Goal: Task Accomplishment & Management: Manage account settings

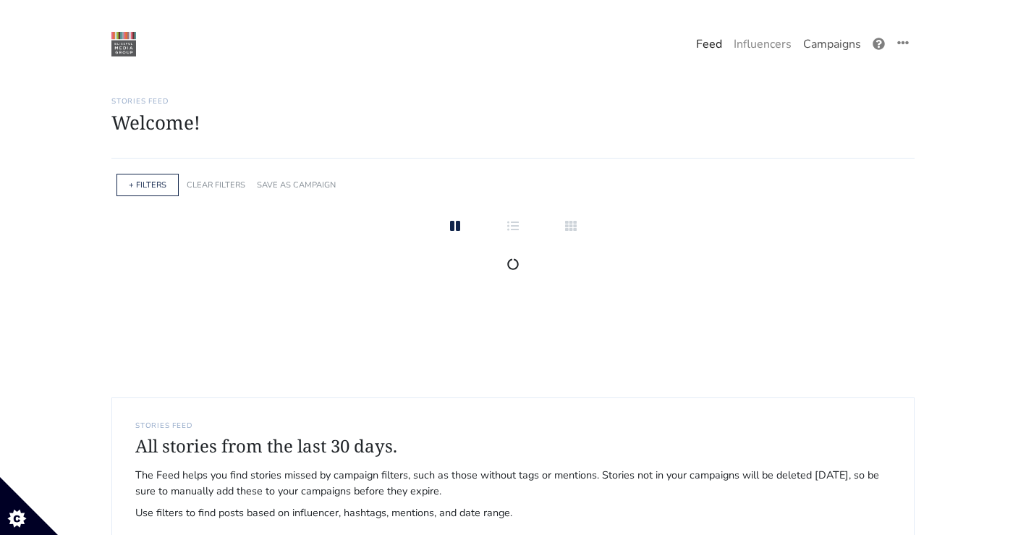
click at [827, 41] on link "Campaigns" at bounding box center [832, 44] width 69 height 29
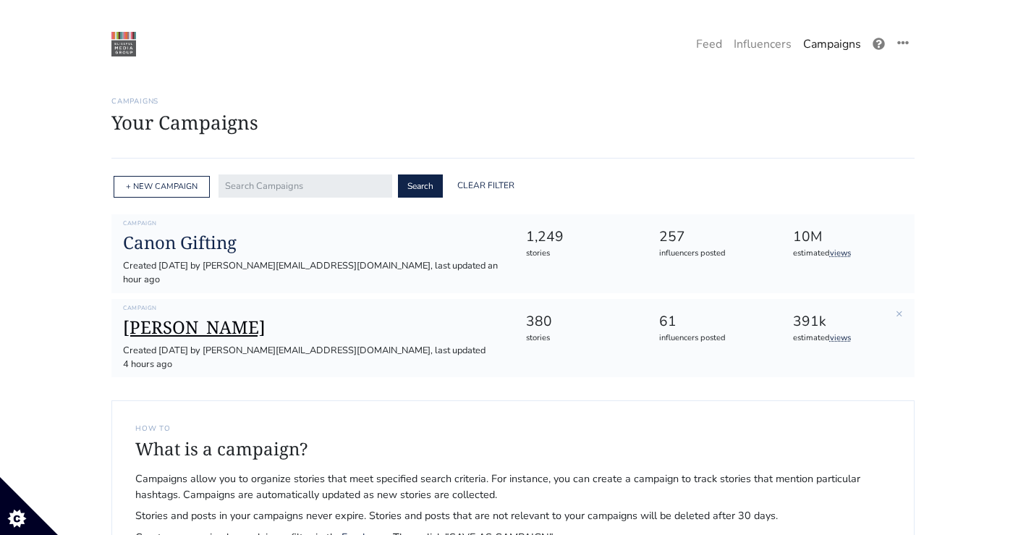
click at [199, 317] on h1 "[PERSON_NAME]" at bounding box center [312, 327] width 379 height 21
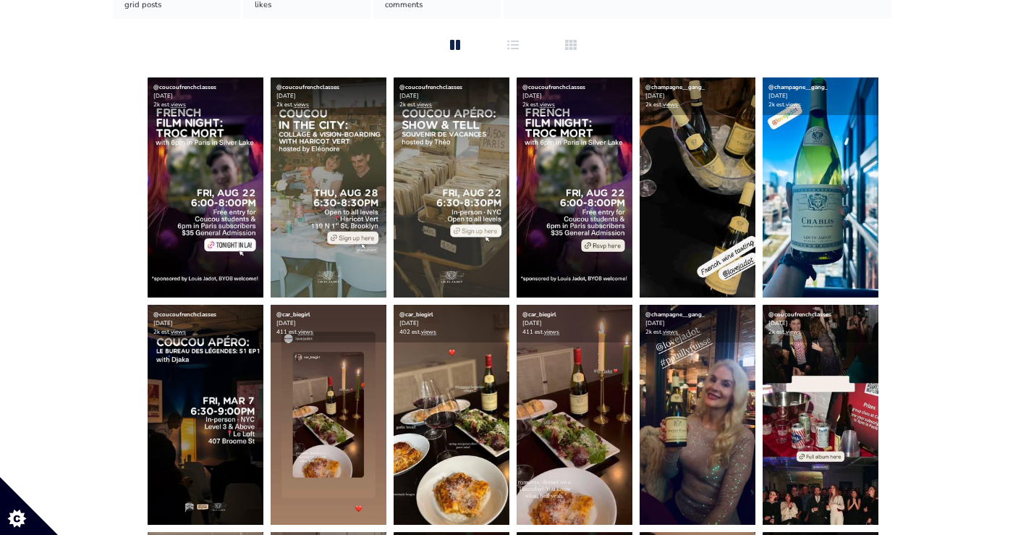
scroll to position [280, 0]
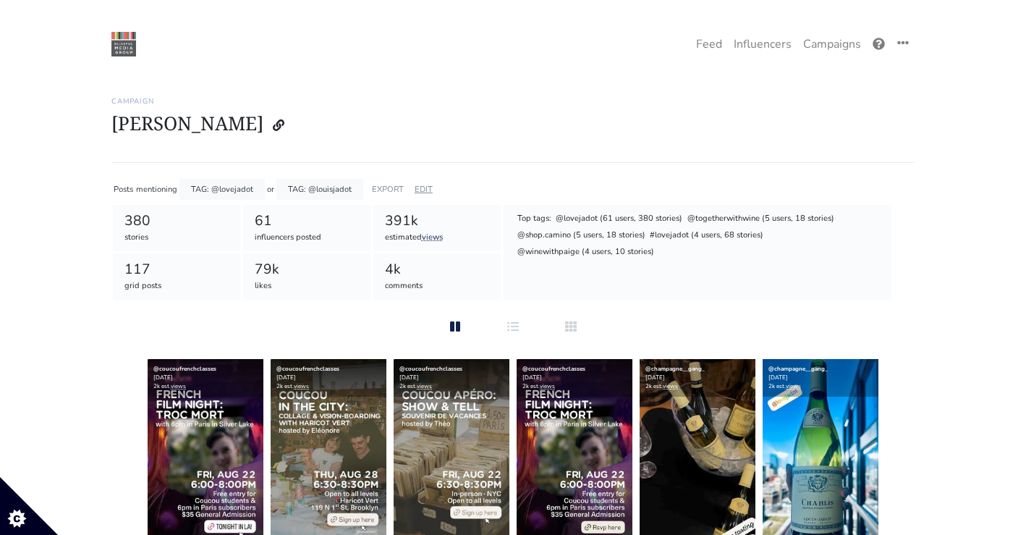
click at [419, 189] on link "EDIT" at bounding box center [424, 189] width 18 height 11
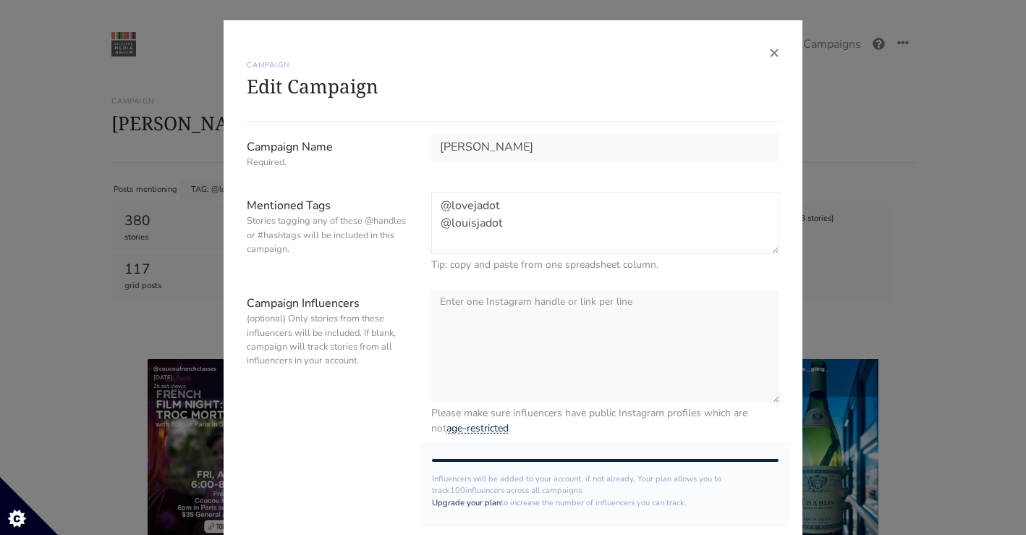
click at [520, 221] on textarea "@lovejadot @louisjadot" at bounding box center [605, 223] width 348 height 62
click at [522, 231] on textarea "@lovejadot @louisjadot" at bounding box center [605, 223] width 348 height 62
click at [489, 237] on textarea "@lovejadot @louisjadot" at bounding box center [605, 223] width 348 height 62
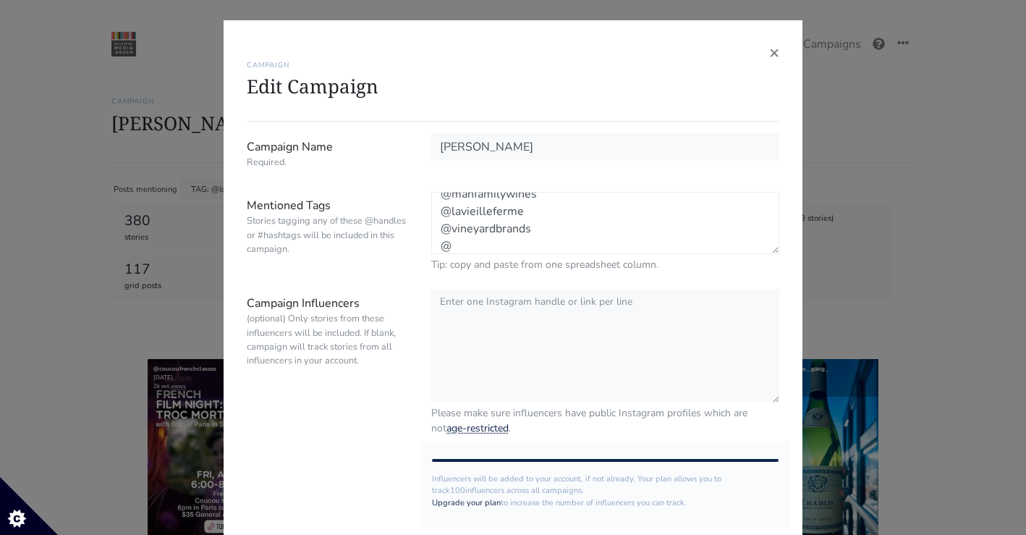
paste textarea "migueltorrescl"
click at [575, 230] on textarea "@lovejadot @louisjadot" at bounding box center [605, 223] width 348 height 62
click at [575, 222] on textarea "@lovejadot @louisjadot" at bounding box center [605, 223] width 348 height 62
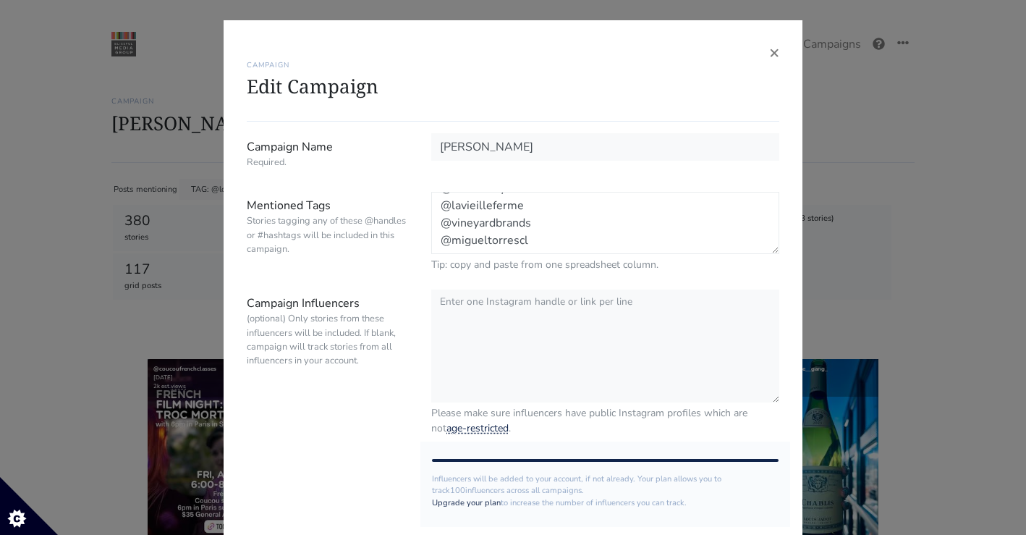
click at [557, 215] on textarea "@lovejadot @louisjadot" at bounding box center [605, 223] width 348 height 62
click at [553, 240] on textarea "@lovejadot @louisjadot" at bounding box center [605, 223] width 348 height 62
paste textarea "marques_caceres"
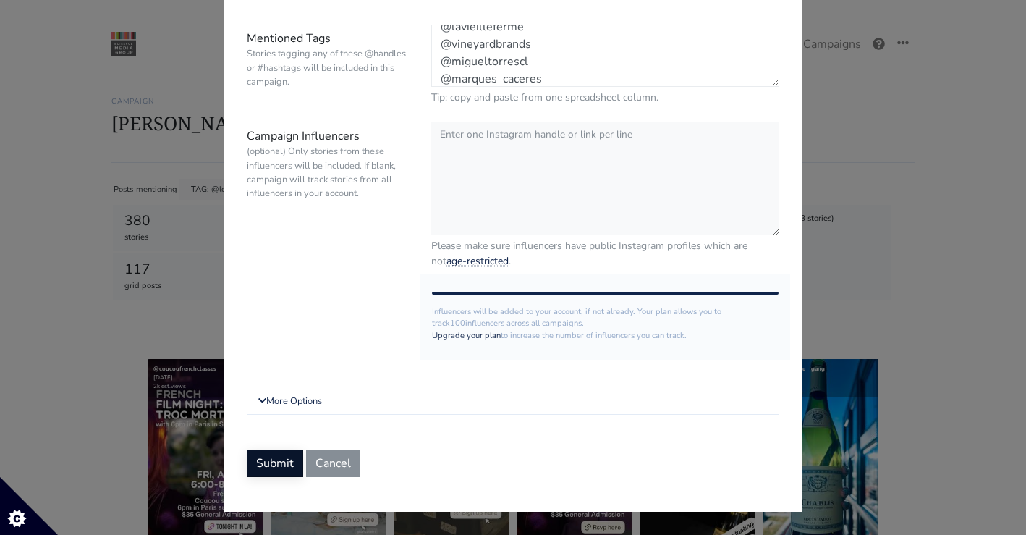
type textarea "@lovejadot @louisjadot @manfamilywines @lavieilleferme @vineyardbrands @miguelt…"
click at [265, 457] on button "Submit" at bounding box center [275, 463] width 56 height 28
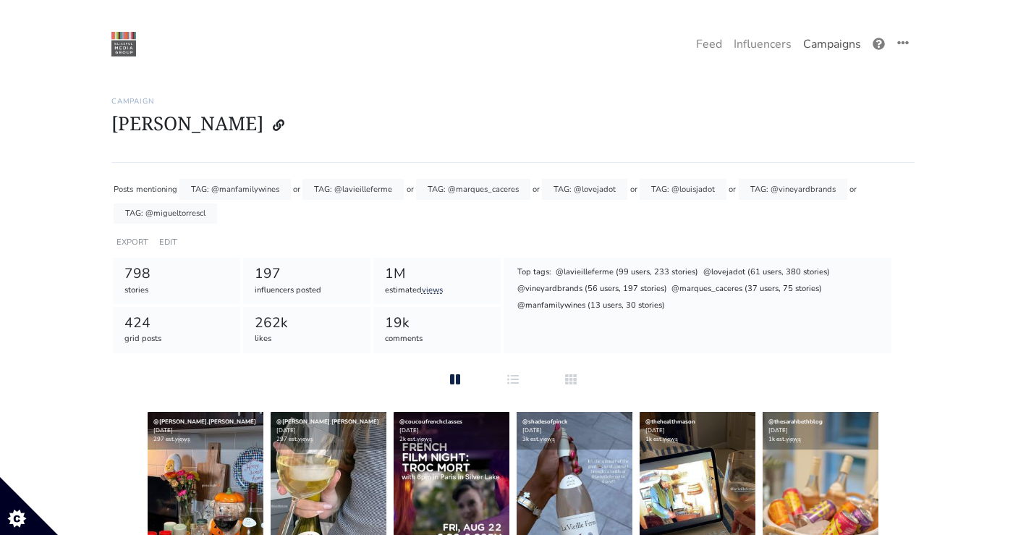
click at [818, 53] on link "Campaigns" at bounding box center [832, 44] width 69 height 29
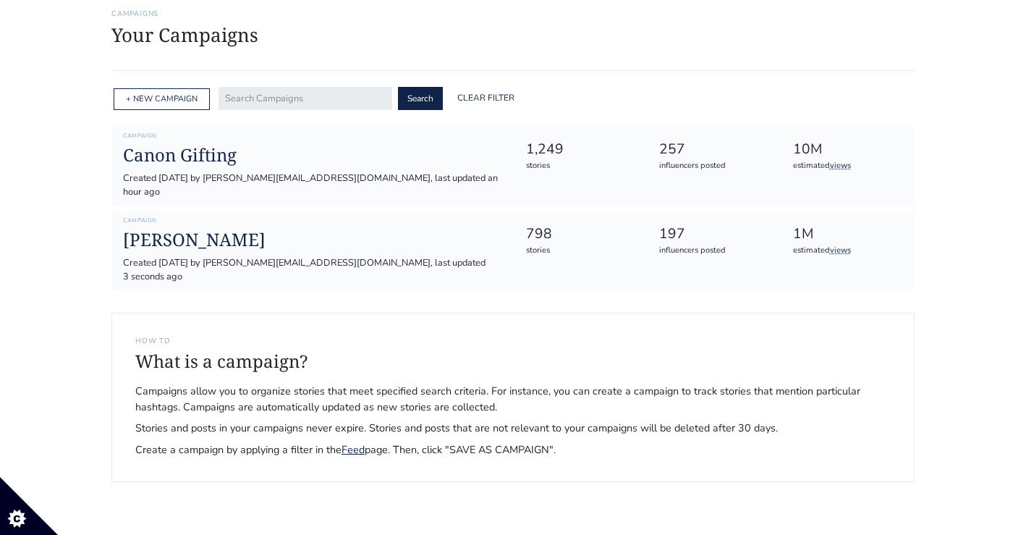
scroll to position [119, 0]
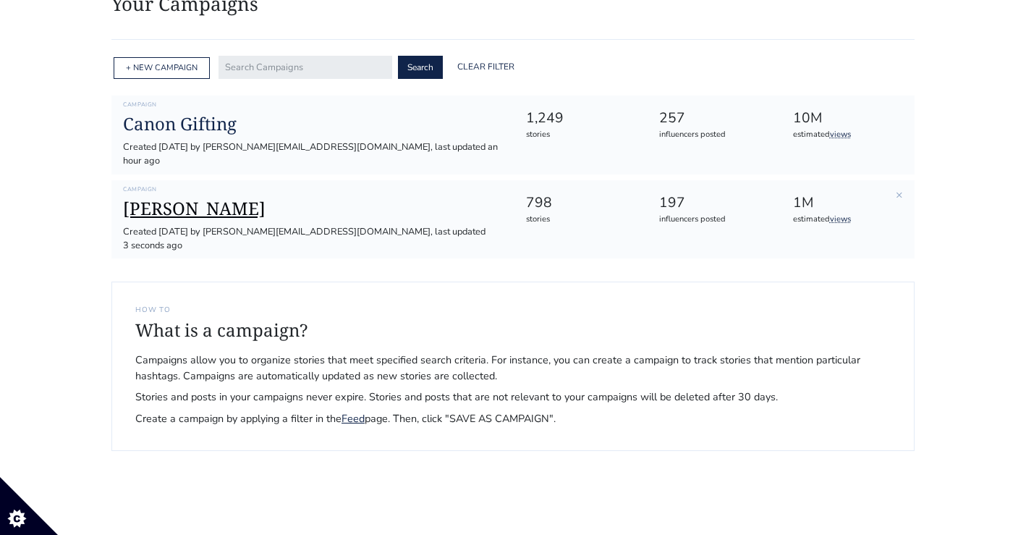
click at [195, 198] on h1 "[PERSON_NAME]" at bounding box center [312, 208] width 379 height 21
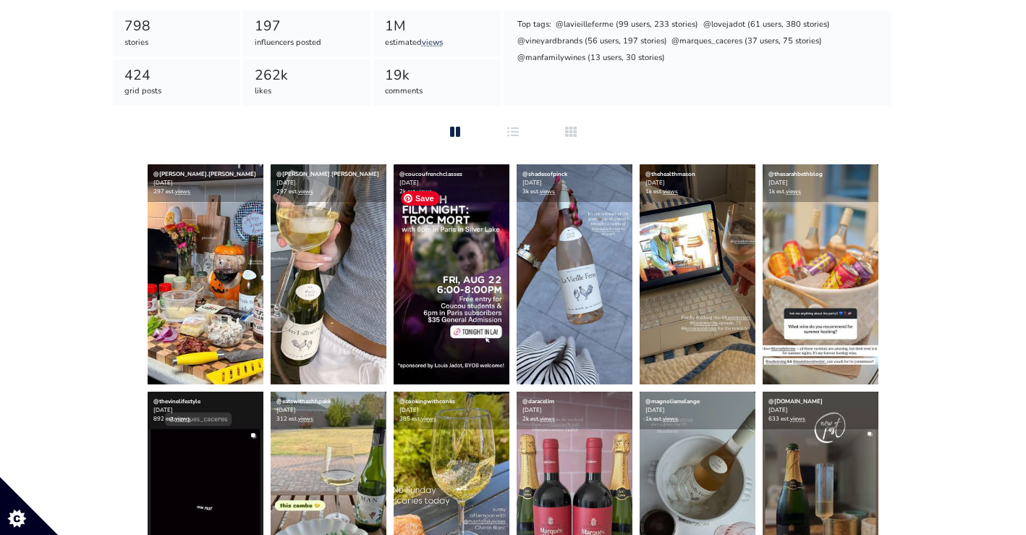
scroll to position [246, 0]
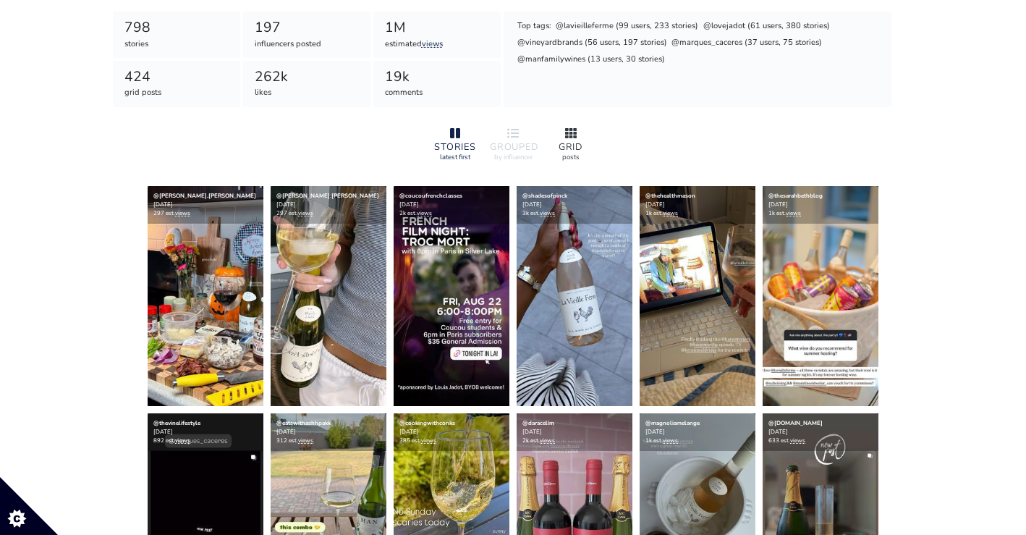
click at [573, 139] on div at bounding box center [571, 133] width 46 height 17
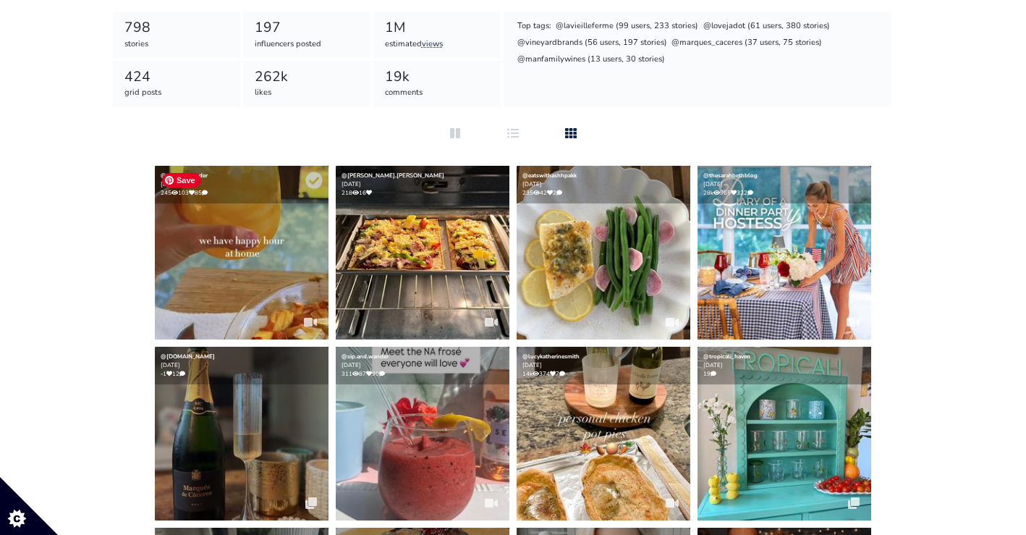
click at [268, 253] on img at bounding box center [242, 253] width 174 height 174
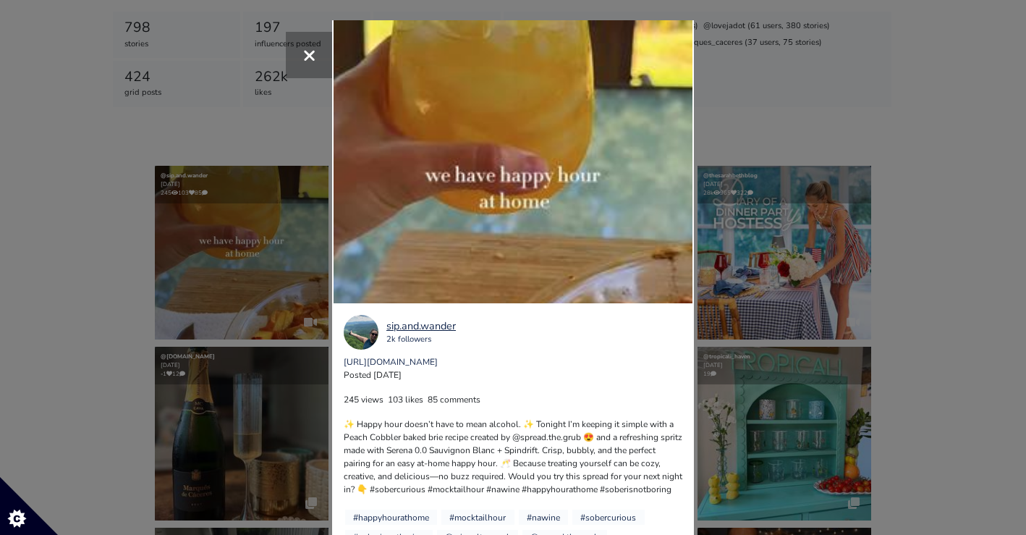
click at [772, 233] on div "× Your browser does not support HTML5 video. sip.and.wander 2k followers [URL][…" at bounding box center [513, 267] width 1026 height 535
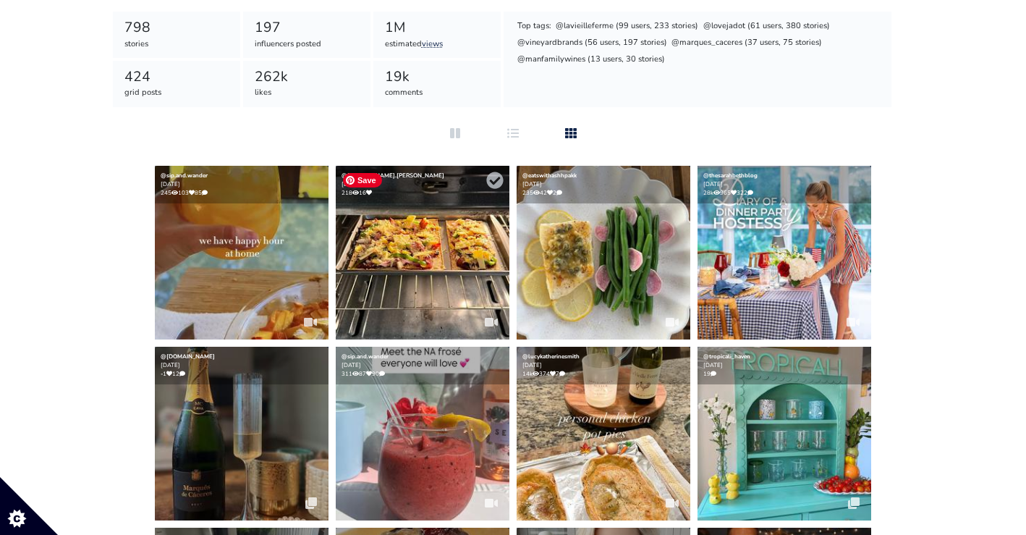
click at [408, 273] on img at bounding box center [423, 253] width 174 height 174
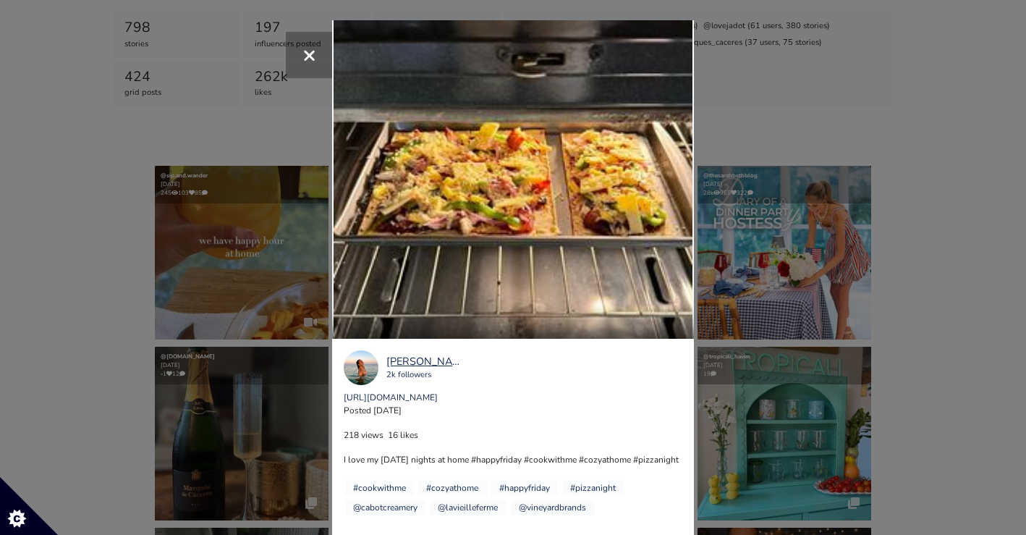
click at [862, 242] on div "× Your browser does not support HTML5 video. [PERSON_NAME].[PERSON_NAME] 2k fol…" at bounding box center [513, 267] width 1026 height 535
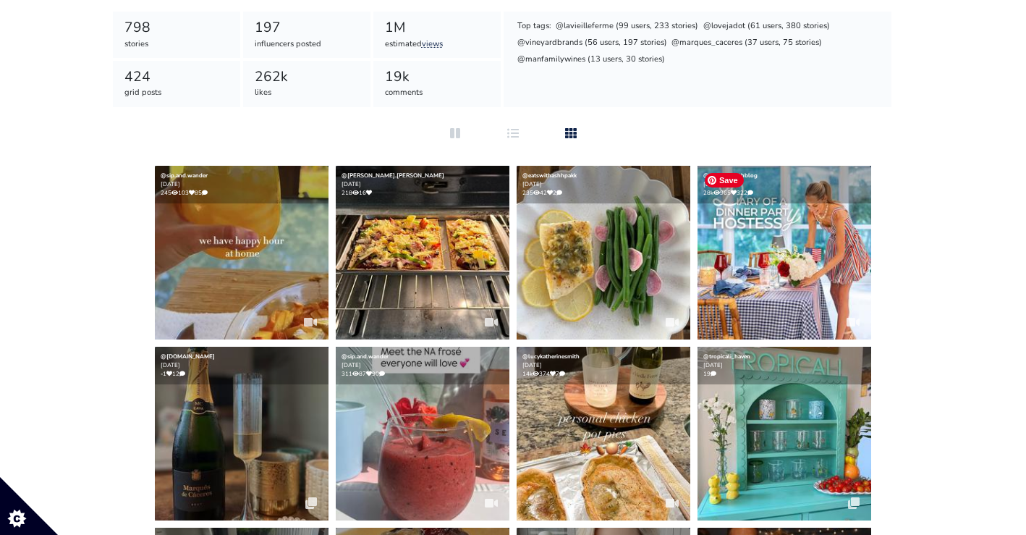
scroll to position [0, 0]
